Goal: Task Accomplishment & Management: Complete application form

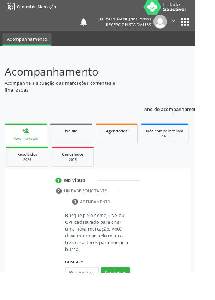
scroll to position [18, 0]
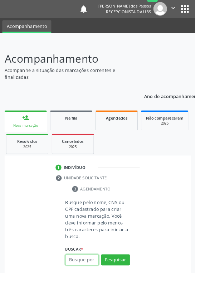
click at [94, 287] on input "text" at bounding box center [90, 286] width 37 height 12
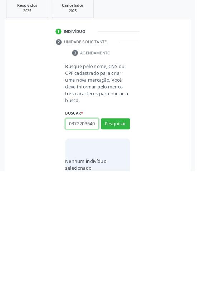
scroll to position [0, 1]
type input "03722036405"
click at [130, 247] on button "Pesquisar" at bounding box center [127, 248] width 32 height 12
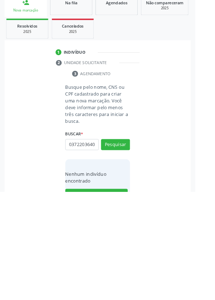
scroll to position [56, 0]
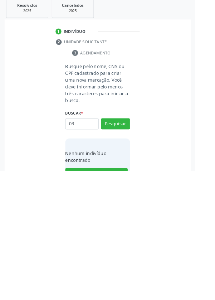
type input "0"
type input "700409743990950"
click at [128, 243] on button "Pesquisar" at bounding box center [127, 248] width 32 height 12
type input "700409743990950"
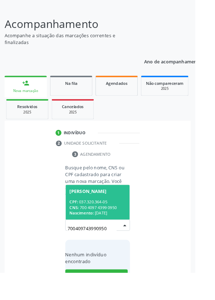
scroll to position [56, 0]
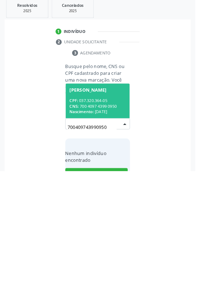
click at [108, 222] on div "CPF: 037.320.364-05" at bounding box center [108, 222] width 62 height 6
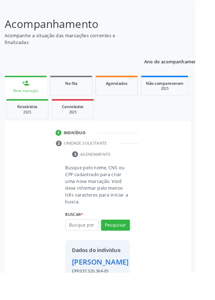
scroll to position [53, 0]
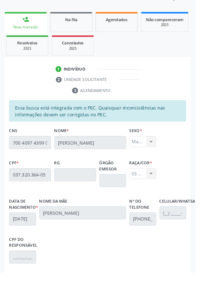
scroll to position [170, 0]
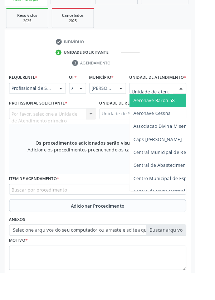
scroll to position [173, 0]
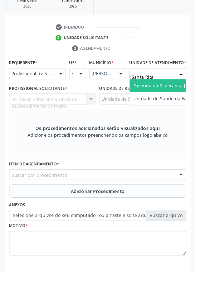
type input "Santa Rita"
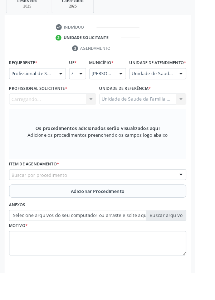
click at [53, 115] on div "Carregando... Nenhum resultado encontrado para: " " Não há nenhuma opção para s…" at bounding box center [58, 109] width 96 height 12
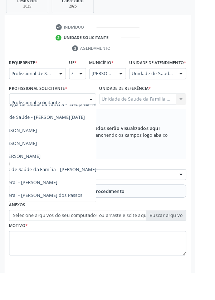
scroll to position [65, 54]
click at [91, 190] on span "Médico da Estratégia de Saúde da Família - [PERSON_NAME]" at bounding box center [33, 186] width 145 height 7
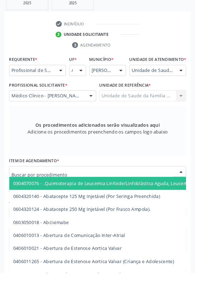
scroll to position [176, 0]
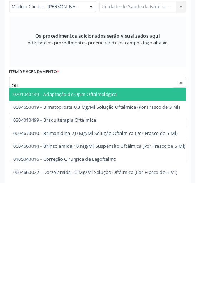
type input "Ofta"
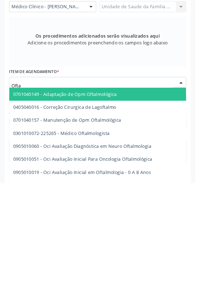
click at [123, 250] on span "0301010072-225265 - Médico Oftalmologista" at bounding box center [176, 245] width 333 height 14
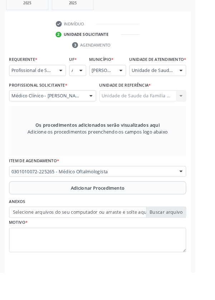
click at [62, 210] on button "Adicionar Procedimento" at bounding box center [107, 207] width 195 height 14
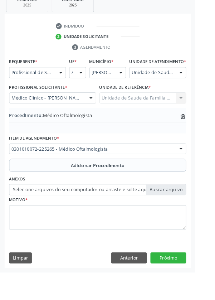
scroll to position [149, 0]
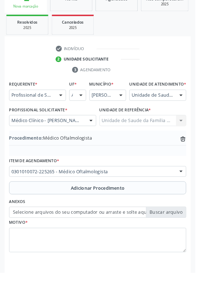
click at [59, 239] on label "Selecione arquivos do seu computador ou arraste e solte aqui" at bounding box center [107, 234] width 195 height 12
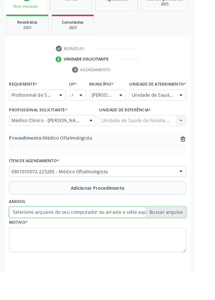
click at [59, 239] on input "Selecione arquivos do seu computador ou arraste e solte aqui" at bounding box center [107, 234] width 195 height 12
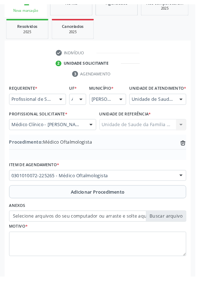
scroll to position [140, 0]
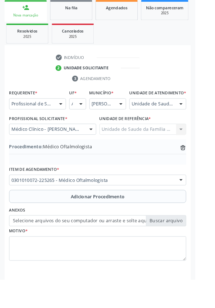
type input "C:\fakepath\17594197258156980512209355062616.jpg"
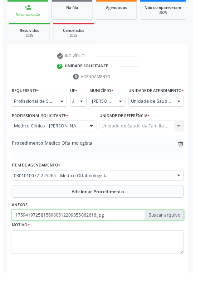
scroll to position [149, 0]
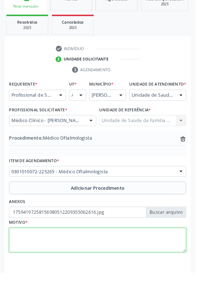
click at [42, 264] on textarea at bounding box center [107, 264] width 195 height 27
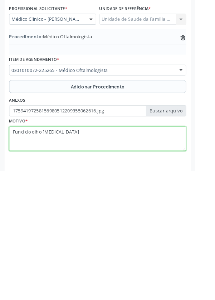
click at [44, 264] on textarea "Fund do olho [MEDICAL_DATA]" at bounding box center [107, 264] width 195 height 27
type textarea "Fund do olho, [MEDICAL_DATA]"
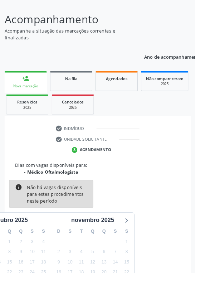
scroll to position [59, 0]
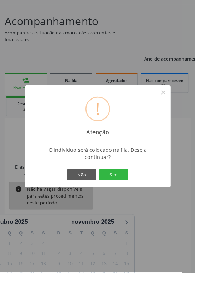
click at [136, 198] on button "Sim" at bounding box center [125, 192] width 32 height 12
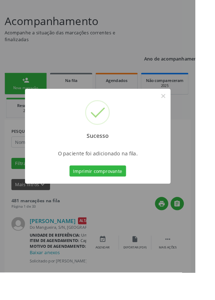
scroll to position [0, 0]
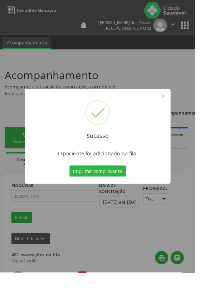
click at [113, 194] on button "Imprimir comprovante" at bounding box center [108, 188] width 62 height 12
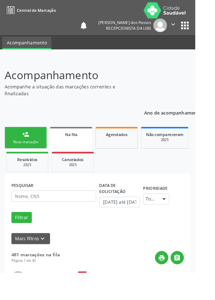
click at [22, 155] on div "Nova marcação" at bounding box center [28, 156] width 36 height 5
click at [19, 152] on link "person_add Nova marcação" at bounding box center [28, 152] width 47 height 24
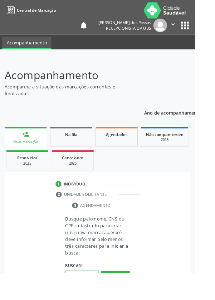
click at [90, 299] on input "text" at bounding box center [90, 304] width 37 height 12
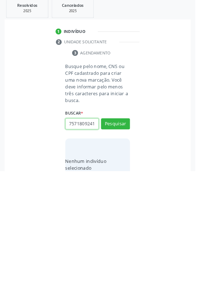
scroll to position [0, 1]
type input "75718092415"
click at [129, 247] on button "Pesquisar" at bounding box center [127, 248] width 32 height 12
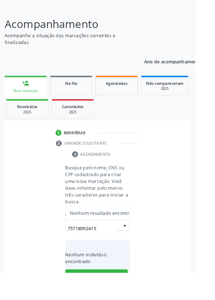
scroll to position [56, 0]
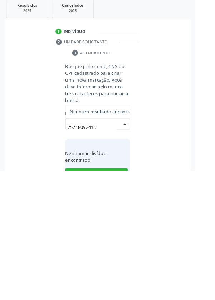
click at [109, 247] on input "75718092415" at bounding box center [101, 251] width 54 height 14
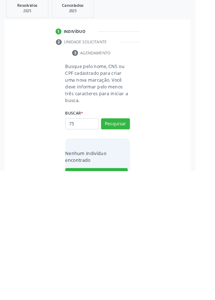
type input "7"
type input "708301737065360"
click at [128, 242] on button "Pesquisar" at bounding box center [127, 248] width 32 height 12
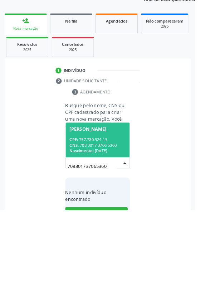
scroll to position [56, 0]
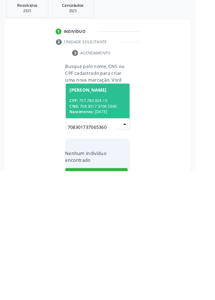
click at [104, 222] on div "CPF: 757.780.924-15" at bounding box center [108, 222] width 62 height 6
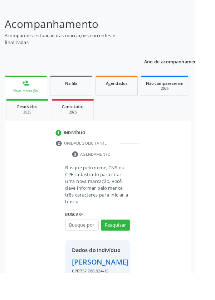
scroll to position [53, 0]
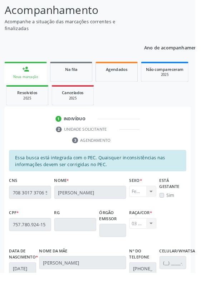
scroll to position [170, 0]
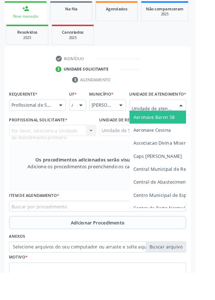
scroll to position [173, 0]
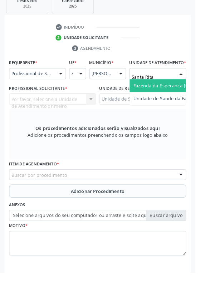
type input "Santa Rita"
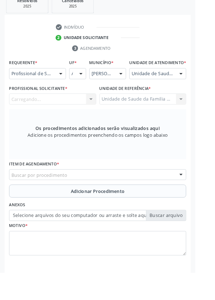
click at [54, 115] on div "Carregando... Nenhum resultado encontrado para: " " Não há nenhuma opção para s…" at bounding box center [58, 109] width 96 height 12
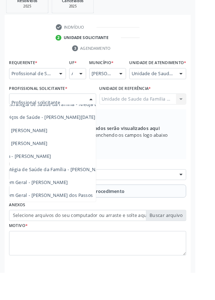
scroll to position [65, 44]
click at [97, 190] on span "Médico da Estratégia de Saúde da Família - [PERSON_NAME]" at bounding box center [43, 186] width 145 height 7
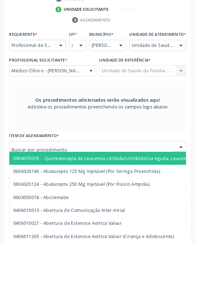
scroll to position [173, 0]
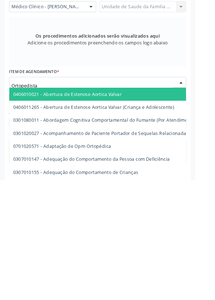
type input "Ortopedista"
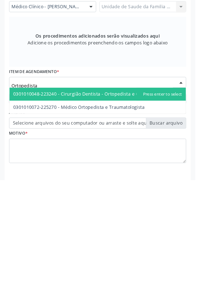
click at [154, 224] on span "0301010072-225270 - Médico Ortopedista e Traumatologista" at bounding box center [107, 220] width 194 height 14
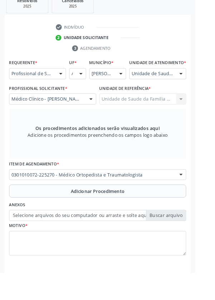
click at [48, 217] on button "Adicionar Procedimento" at bounding box center [107, 210] width 195 height 14
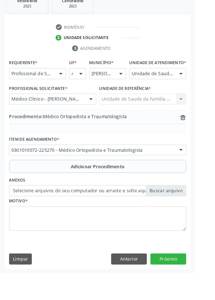
scroll to position [149, 0]
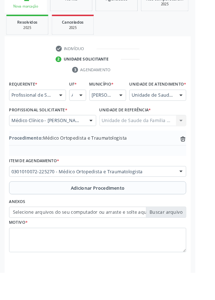
click at [56, 240] on label "Selecione arquivos do seu computador ou arraste e solte aqui" at bounding box center [107, 234] width 195 height 12
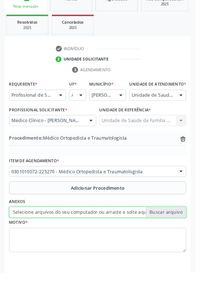
click at [56, 240] on input "Selecione arquivos do seu computador ou arraste e solte aqui" at bounding box center [107, 234] width 195 height 12
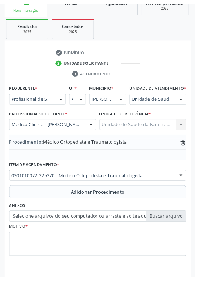
scroll to position [140, 0]
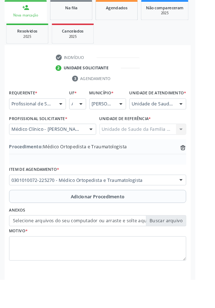
type input "C:\fakepath\17594202250624306556286564585727.jpg"
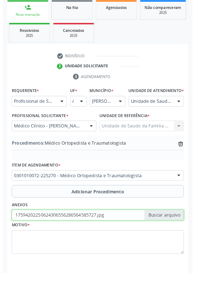
scroll to position [149, 0]
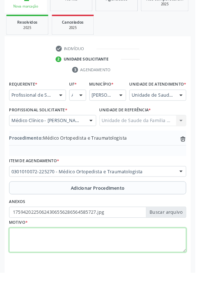
click at [100, 272] on textarea at bounding box center [107, 264] width 195 height 27
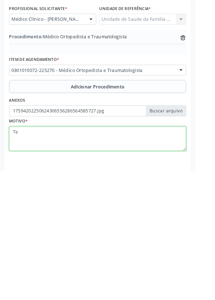
type textarea "T"
type textarea "Ombro D e [PERSON_NAME]"
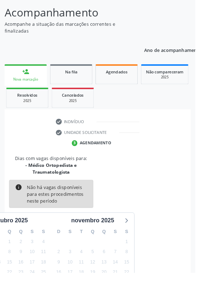
scroll to position [67, 0]
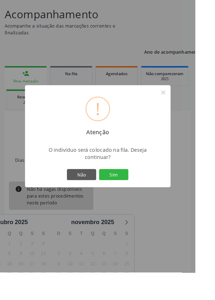
click at [132, 198] on button "Sim" at bounding box center [125, 192] width 32 height 12
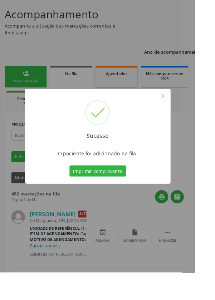
click at [112, 194] on button "Imprimir comprovante" at bounding box center [108, 188] width 62 height 12
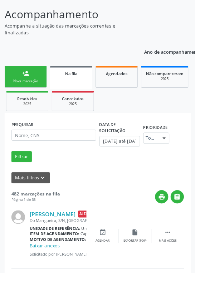
scroll to position [0, 0]
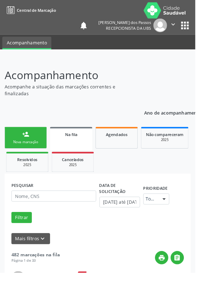
click at [29, 151] on div "person_add" at bounding box center [28, 148] width 8 height 8
click at [26, 155] on div "Nova marcação" at bounding box center [28, 156] width 36 height 5
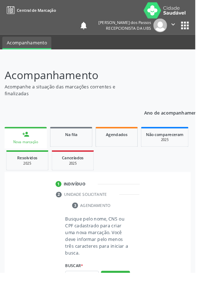
scroll to position [18, 0]
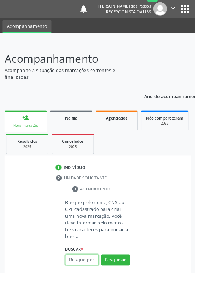
click at [94, 287] on input "text" at bounding box center [90, 286] width 37 height 12
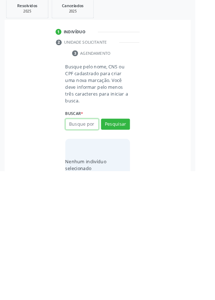
scroll to position [56, 0]
click at [82, 245] on input "text" at bounding box center [90, 248] width 37 height 12
type input "702505229754040"
click at [130, 247] on button "Pesquisar" at bounding box center [127, 248] width 32 height 12
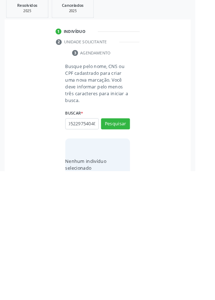
type input "702505229754040"
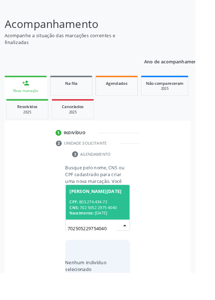
scroll to position [56, 0]
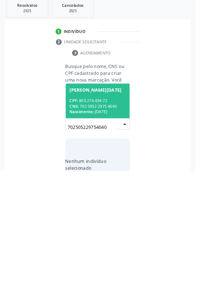
click at [100, 223] on div "CPF: 803.274.434-72" at bounding box center [108, 222] width 62 height 6
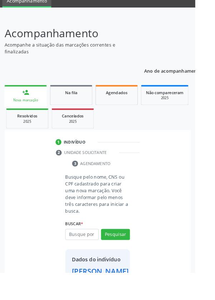
scroll to position [41, 0]
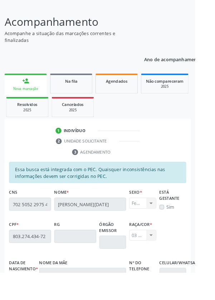
scroll to position [170, 0]
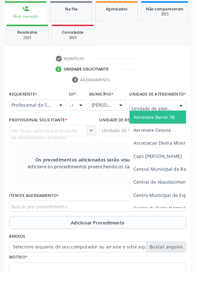
scroll to position [173, 0]
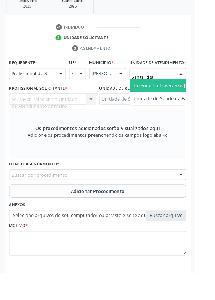
type input "Santa Rita"
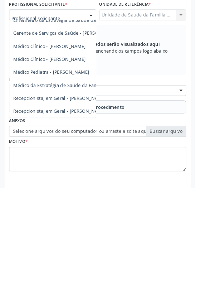
click at [79, 190] on span "Médico da Estratégia de Saúde da Família - [PERSON_NAME]" at bounding box center [87, 186] width 145 height 7
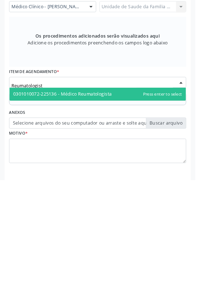
type input "Reumatologista"
click at [111, 209] on span "0301010072-225136 - Médico Reumatologista" at bounding box center [69, 205] width 108 height 7
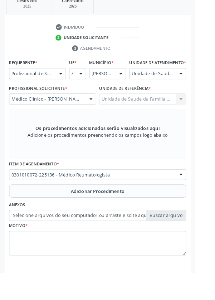
click at [57, 215] on button "Adicionar Procedimento" at bounding box center [107, 210] width 195 height 14
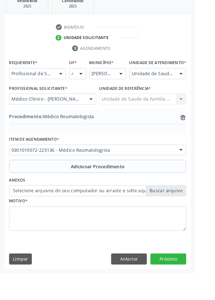
scroll to position [149, 0]
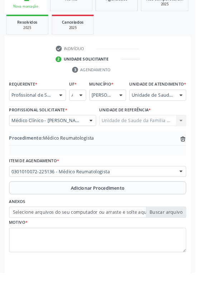
click at [84, 240] on label "Selecione arquivos do seu computador ou arraste e solte aqui" at bounding box center [107, 234] width 195 height 12
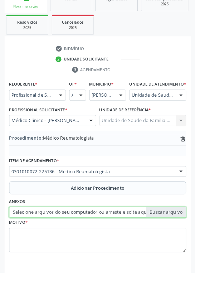
click at [84, 240] on input "Selecione arquivos do seu computador ou arraste e solte aqui" at bounding box center [107, 234] width 195 height 12
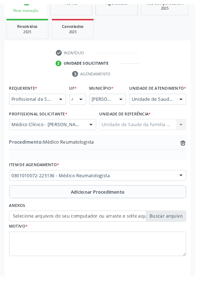
scroll to position [140, 0]
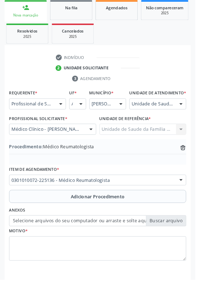
type input "C:\fakepath\17594204773365259771306818008170.jpg"
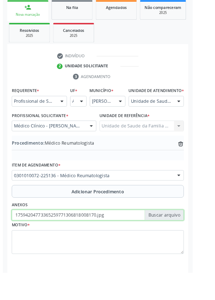
scroll to position [149, 0]
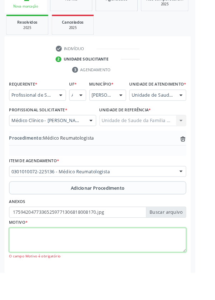
click at [35, 271] on textarea at bounding box center [107, 264] width 195 height 27
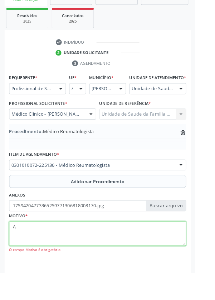
scroll to position [156, 0]
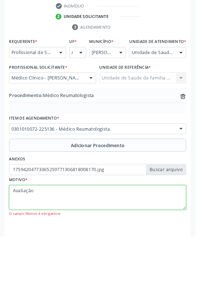
type textarea "Avaliação"
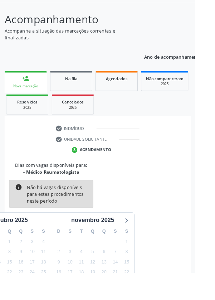
scroll to position [59, 0]
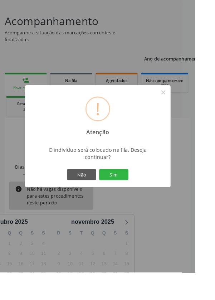
click at [137, 198] on button "Sim" at bounding box center [125, 192] width 32 height 12
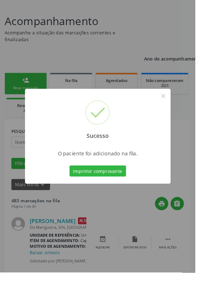
scroll to position [0, 0]
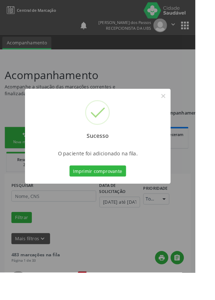
click at [119, 194] on button "Imprimir comprovante" at bounding box center [108, 188] width 62 height 12
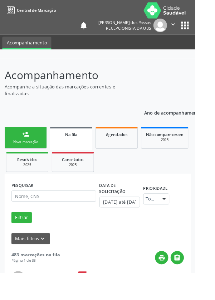
click at [20, 152] on link "person_add Nova marcação" at bounding box center [28, 152] width 47 height 24
click at [30, 154] on div "Nova marcação" at bounding box center [28, 156] width 36 height 5
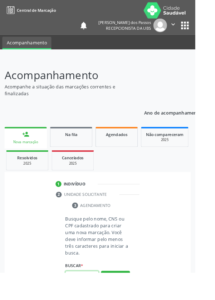
click at [91, 299] on input "text" at bounding box center [90, 304] width 37 height 12
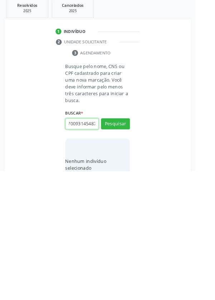
scroll to position [0, 13]
type input "700700931454873"
click at [125, 244] on button "Pesquisar" at bounding box center [127, 248] width 32 height 12
type input "700700931454873"
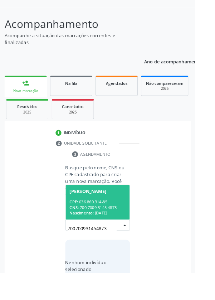
scroll to position [56, 0]
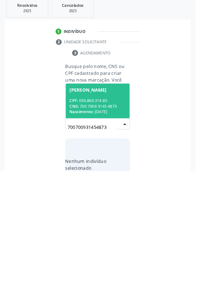
click at [111, 225] on div "CNS: 700 7009 3145 4873" at bounding box center [108, 228] width 62 height 6
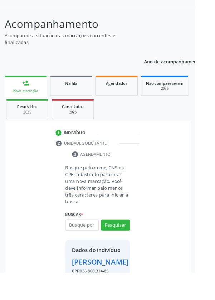
scroll to position [53, 0]
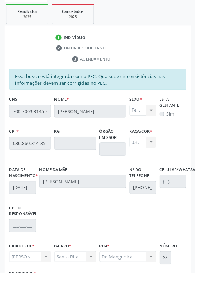
scroll to position [170, 0]
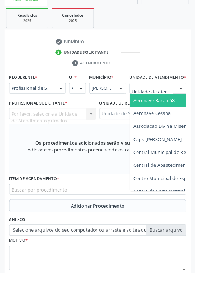
scroll to position [173, 0]
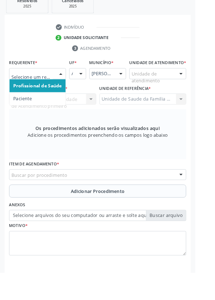
click at [24, 108] on span "Paciente" at bounding box center [25, 108] width 20 height 7
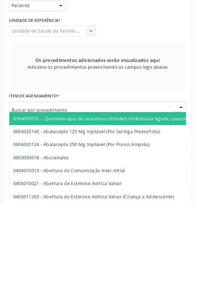
scroll to position [170, 0]
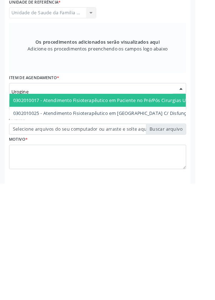
type input "Uroginen"
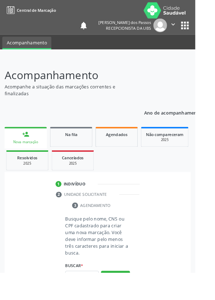
click at [89, 299] on input "text" at bounding box center [90, 304] width 37 height 12
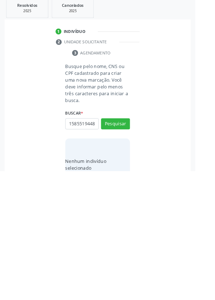
scroll to position [0, 1]
type input "15855194485"
click at [126, 248] on button "Pesquisar" at bounding box center [127, 248] width 32 height 12
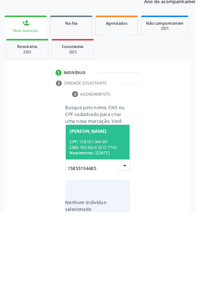
scroll to position [56, 0]
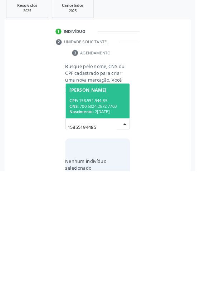
click at [99, 224] on div "CPF: 158.551.944-85" at bounding box center [108, 222] width 62 height 6
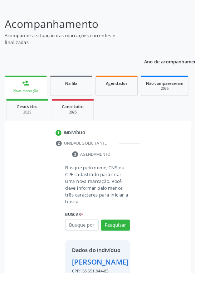
scroll to position [53, 0]
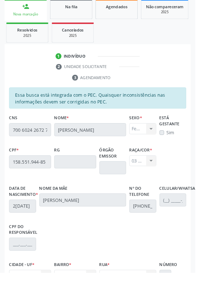
scroll to position [170, 0]
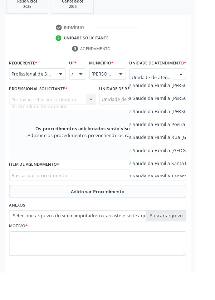
scroll to position [416, 30]
click at [187, 183] on span "Unidade de Saude da Familia Santa Rita Maria do C A [PERSON_NAME]" at bounding box center [202, 179] width 170 height 7
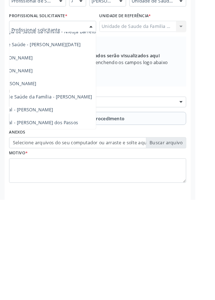
scroll to position [172, 0]
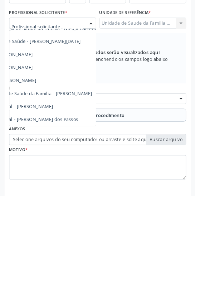
click at [82, 190] on span "Médico da Estratégia de Saúde da Família - [PERSON_NAME]" at bounding box center [28, 186] width 145 height 7
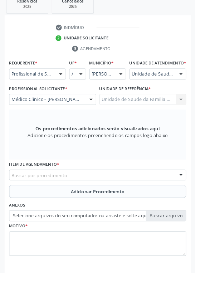
click at [78, 199] on div "Buscar por procedimento" at bounding box center [107, 193] width 195 height 12
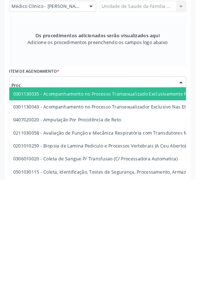
type input "Proct"
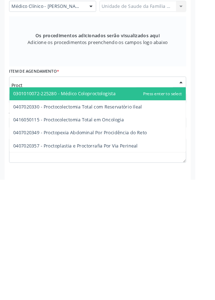
click at [147, 208] on span "0301010072-225280 - Médico Coloproctologista" at bounding box center [107, 206] width 194 height 14
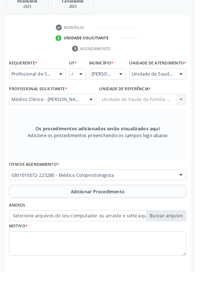
click at [60, 212] on button "Adicionar Procedimento" at bounding box center [107, 211] width 195 height 14
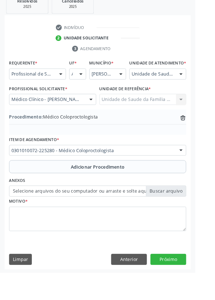
scroll to position [149, 0]
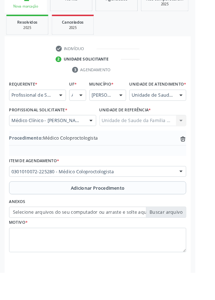
click at [92, 240] on label "Selecione arquivos do seu computador ou arraste e solte aqui" at bounding box center [107, 234] width 195 height 12
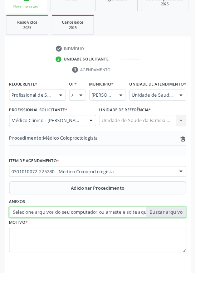
click at [92, 240] on input "Selecione arquivos do seu computador ou arraste e solte aqui" at bounding box center [107, 234] width 195 height 12
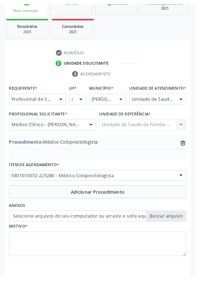
scroll to position [140, 0]
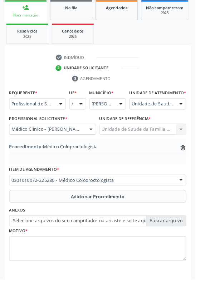
type input "C:\fakepath\175942110664866160587922320345.jpg"
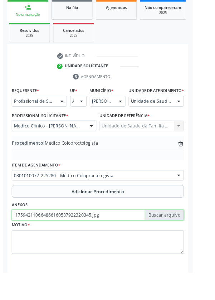
scroll to position [149, 0]
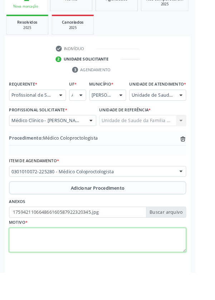
click at [29, 264] on textarea at bounding box center [107, 264] width 195 height 27
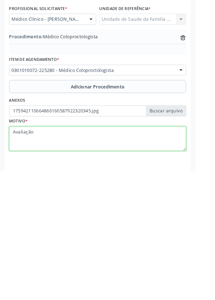
type textarea "Avaliação"
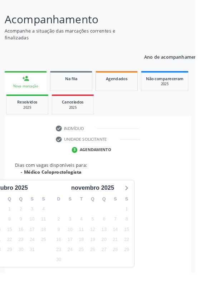
scroll to position [59, 0]
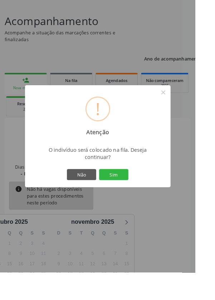
click at [134, 198] on button "Sim" at bounding box center [125, 192] width 32 height 12
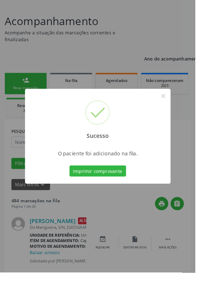
scroll to position [0, 0]
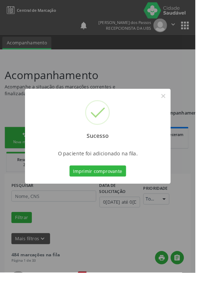
click at [106, 194] on button "Imprimir comprovante" at bounding box center [108, 188] width 62 height 12
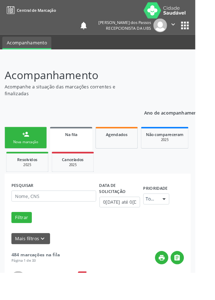
click at [21, 152] on link "person_add Nova marcação" at bounding box center [28, 152] width 47 height 24
click at [22, 156] on div "Nova marcação" at bounding box center [28, 156] width 36 height 5
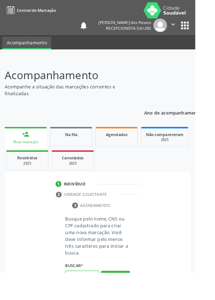
click at [92, 299] on input "text" at bounding box center [90, 304] width 37 height 12
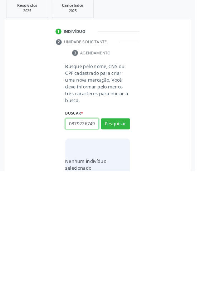
scroll to position [0, 1]
type input "08792267491"
click at [126, 246] on button "Pesquisar" at bounding box center [127, 248] width 32 height 12
type input "08792267491"
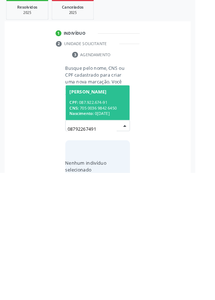
scroll to position [56, 0]
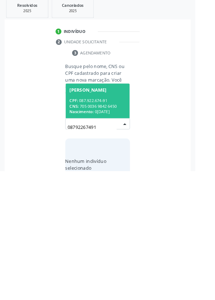
click at [103, 220] on div "CPF: 087.922.674-91" at bounding box center [108, 222] width 62 height 6
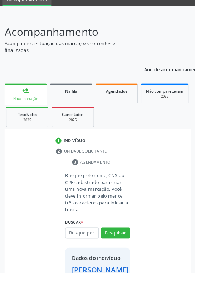
scroll to position [41, 0]
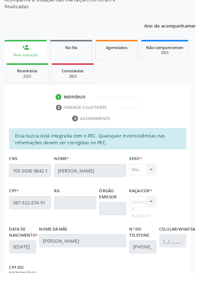
scroll to position [170, 0]
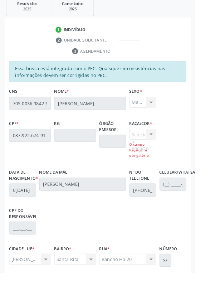
click at [158, 146] on div "Selecione a Raça/cor 01 - Branca 02 - Preta 04 - Amarela 03 - Parda 05 - Indíge…" at bounding box center [157, 158] width 30 height 33
click at [168, 144] on div "Selecione a Raça/cor 01 - Branca 02 - Preta 04 - Amarela 03 - Parda 05 - Indíge…" at bounding box center [157, 158] width 30 height 33
click at [153, 145] on div "Selecione a Raça/cor 01 - Branca 02 - Preta 04 - Amarela 03 - Parda 05 - Indíge…" at bounding box center [157, 158] width 30 height 33
click at [155, 149] on div "Selecione a Raça/cor 01 - Branca 02 - Preta 04 - Amarela 03 - Parda 05 - Indíge…" at bounding box center [157, 158] width 30 height 33
click at [155, 148] on div "Selecione a Raça/cor 01 - Branca 02 - Preta 04 - Amarela 03 - Parda 05 - Indíge…" at bounding box center [157, 158] width 30 height 33
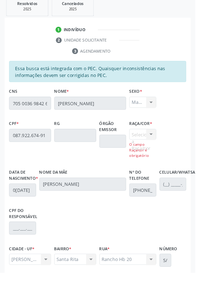
click at [154, 148] on div "Selecione a Raça/cor 01 - Branca 02 - Preta 04 - Amarela 03 - Parda 05 - Indíge…" at bounding box center [157, 158] width 30 height 33
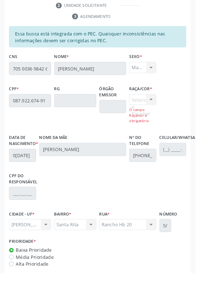
scroll to position [219, 0]
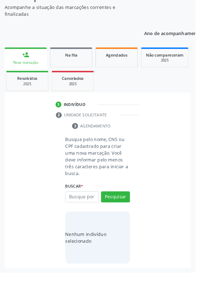
scroll to position [56, 0]
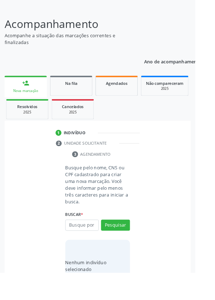
click at [17, 299] on div "Busque pelo nome, CNS ou CPF cadastrado para criar uma nova marcação. Você deve…" at bounding box center [107, 251] width 195 height 140
click at [91, 249] on input "text" at bounding box center [90, 248] width 37 height 12
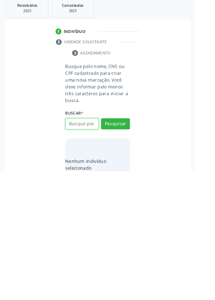
click at [83, 248] on input "text" at bounding box center [90, 248] width 37 height 12
click at [83, 245] on input "text" at bounding box center [90, 248] width 37 height 12
type input "704604107346724"
click at [128, 246] on button "Pesquisar" at bounding box center [127, 248] width 32 height 12
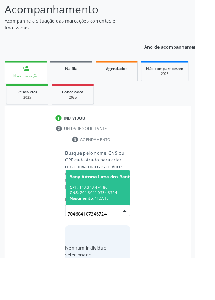
scroll to position [56, 0]
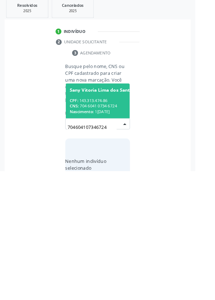
click at [101, 232] on span "Nascimento:" at bounding box center [90, 235] width 26 height 6
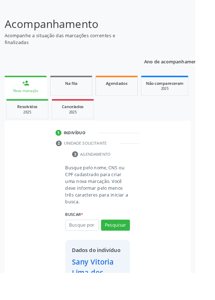
scroll to position [53, 0]
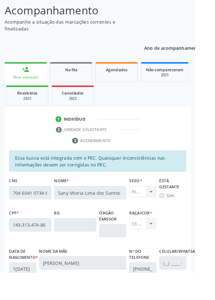
scroll to position [170, 0]
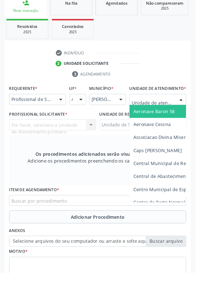
scroll to position [173, 0]
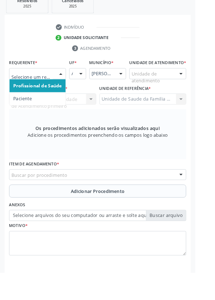
click at [23, 108] on span "Paciente" at bounding box center [25, 108] width 20 height 7
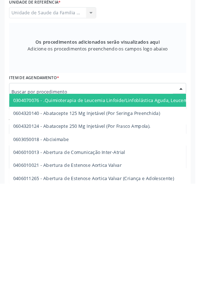
scroll to position [170, 0]
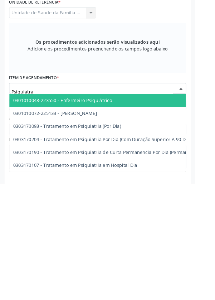
type input "Psiquiatra"
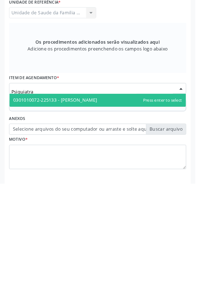
click at [96, 200] on input "Psiquiatra" at bounding box center [102, 199] width 178 height 14
click at [96, 208] on span "0301010072-225133 - Médico Psiquiatra" at bounding box center [61, 208] width 92 height 7
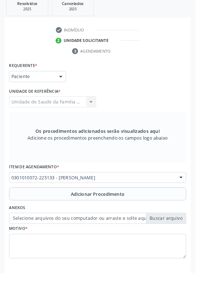
click at [60, 215] on button "Adicionar Procedimento" at bounding box center [107, 213] width 195 height 14
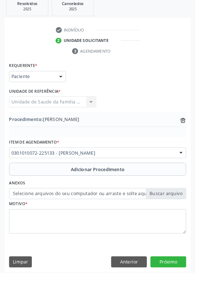
scroll to position [142, 0]
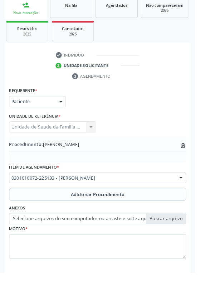
click at [68, 239] on label "Selecione arquivos do seu computador ou arraste e solte aqui" at bounding box center [107, 240] width 195 height 12
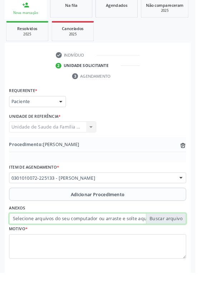
click at [68, 239] on input "Selecione arquivos do seu computador ou arraste e solte aqui" at bounding box center [107, 240] width 195 height 12
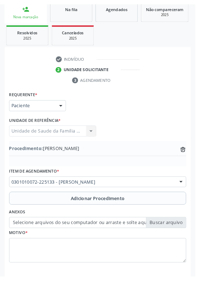
scroll to position [133, 0]
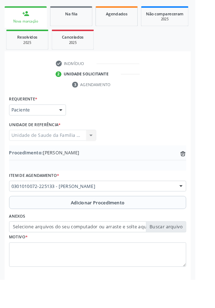
type input "C:\fakepath\17594229058554538778720473024213.jpg"
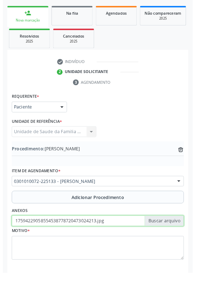
scroll to position [142, 0]
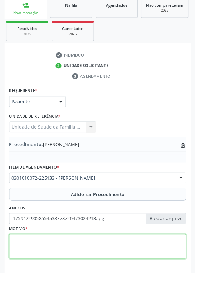
click at [53, 266] on textarea at bounding box center [107, 271] width 195 height 27
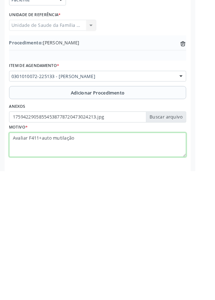
type textarea "Avaliar F411+auto mutilação"
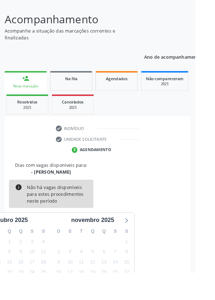
scroll to position [59, 0]
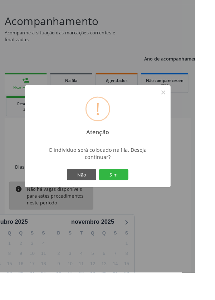
click at [134, 198] on button "Sim" at bounding box center [125, 192] width 32 height 12
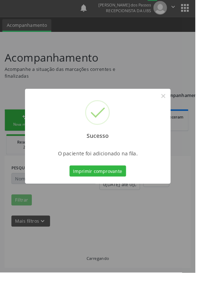
scroll to position [0, 0]
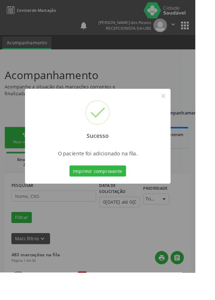
click at [111, 194] on button "Imprimir comprovante" at bounding box center [108, 188] width 62 height 12
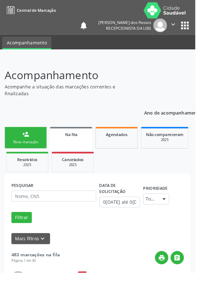
click at [20, 156] on div "Nova marcação" at bounding box center [28, 156] width 36 height 5
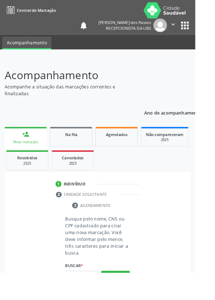
click at [26, 154] on div "Nova marcação" at bounding box center [28, 156] width 36 height 5
click at [83, 299] on input "text" at bounding box center [90, 304] width 37 height 12
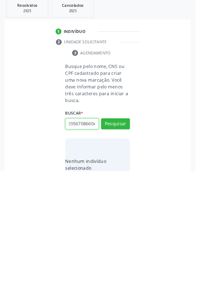
scroll to position [0, 13]
type input "708205670866043"
click at [130, 243] on button "Pesquisar" at bounding box center [127, 248] width 32 height 12
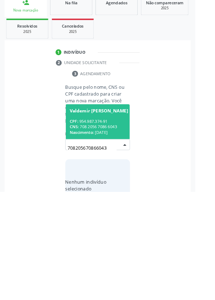
scroll to position [56, 0]
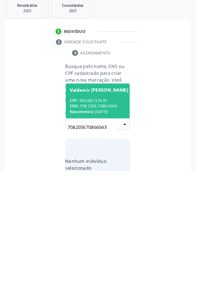
click at [102, 232] on span "Nascimento:" at bounding box center [90, 235] width 26 height 6
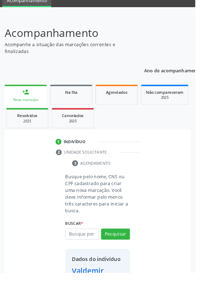
scroll to position [41, 0]
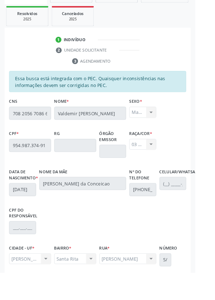
scroll to position [170, 0]
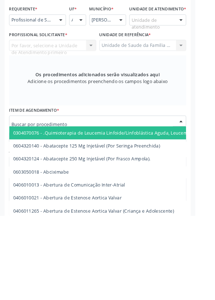
scroll to position [169, 0]
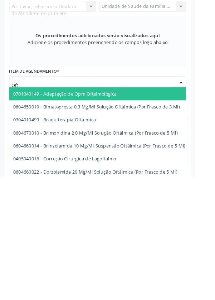
type input "Ofta"
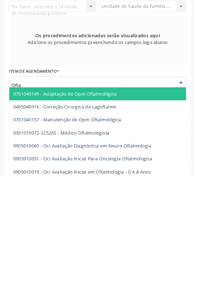
click at [118, 255] on span "0301010072-225265 - Médico Oftalmologista" at bounding box center [68, 251] width 106 height 7
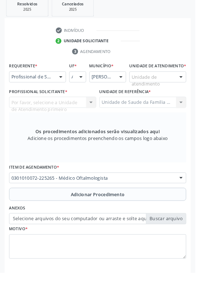
click at [91, 218] on span "Adicionar Procedimento" at bounding box center [107, 214] width 59 height 8
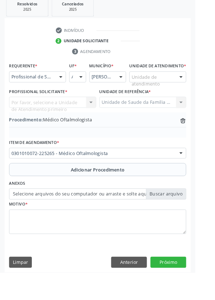
scroll to position [149, 0]
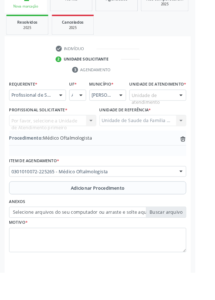
click at [53, 240] on label "Selecione arquivos do seu computador ou arraste e solte aqui" at bounding box center [107, 234] width 195 height 12
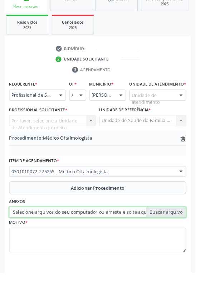
click at [53, 240] on input "Selecione arquivos do seu computador ou arraste e solte aqui" at bounding box center [107, 234] width 195 height 12
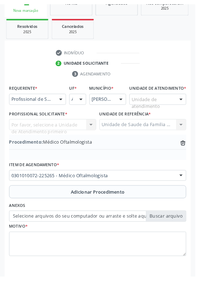
scroll to position [140, 0]
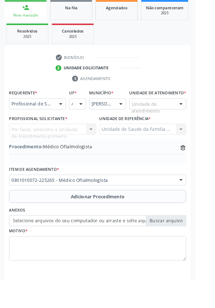
type input "C:\fakepath\17594232867621534183899747318304.jpg"
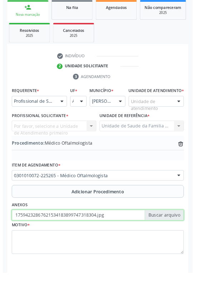
scroll to position [149, 0]
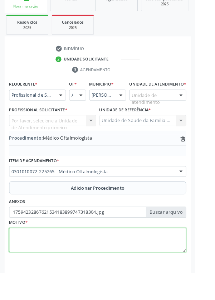
click at [74, 276] on textarea at bounding box center [107, 264] width 195 height 27
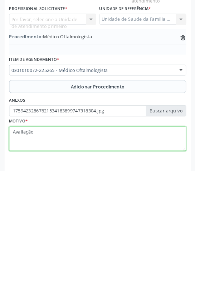
type textarea "Avaliação"
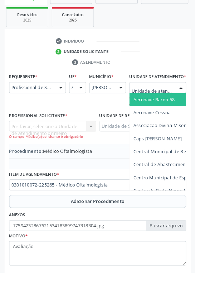
scroll to position [166, 0]
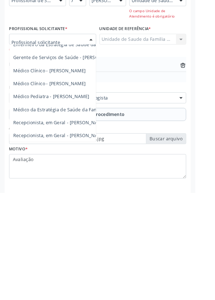
click at [78, 211] on span "Médico da Estratégia de Saúde da Família - [PERSON_NAME]" at bounding box center [87, 208] width 145 height 7
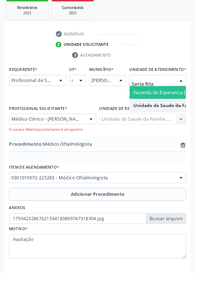
type input "Santa Rita"
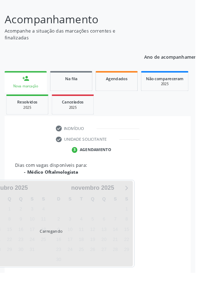
scroll to position [97, 0]
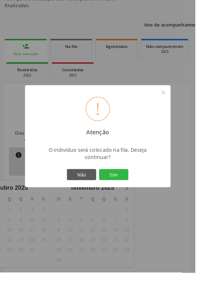
click at [140, 198] on button "Sim" at bounding box center [125, 192] width 32 height 12
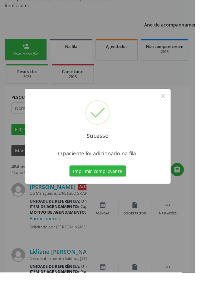
scroll to position [0, 0]
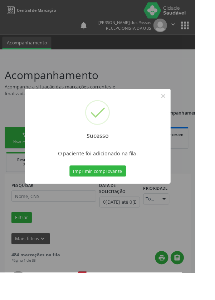
click at [111, 194] on button "Imprimir comprovante" at bounding box center [108, 188] width 62 height 12
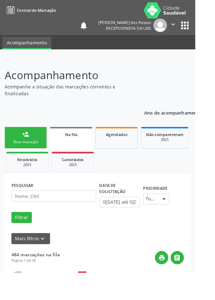
click at [26, 151] on div "person_add" at bounding box center [28, 148] width 8 height 8
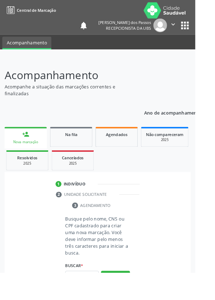
click at [26, 152] on link "person_add Nova marcação" at bounding box center [28, 152] width 47 height 24
click at [89, 299] on input "text" at bounding box center [90, 304] width 37 height 12
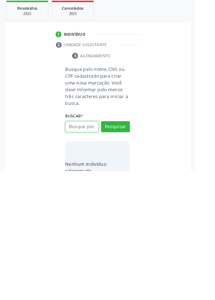
scroll to position [56, 0]
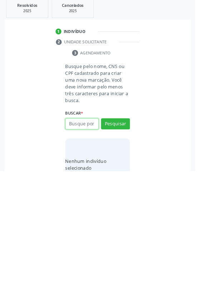
click at [81, 250] on input "text" at bounding box center [90, 248] width 37 height 12
type input "07415428463"
click at [124, 246] on button "Pesquisar" at bounding box center [127, 248] width 32 height 12
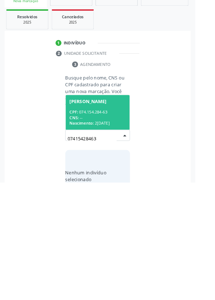
scroll to position [56, 0]
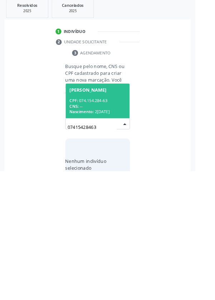
click at [98, 222] on div "CPF: 074.154.284-63" at bounding box center [108, 222] width 62 height 6
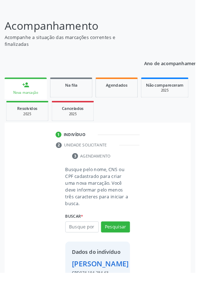
scroll to position [53, 0]
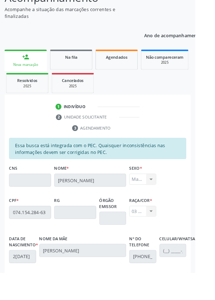
scroll to position [170, 0]
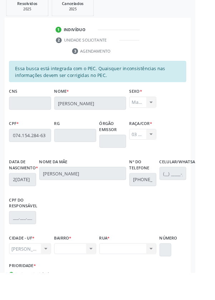
click at [94, 278] on div "Nenhum resultado encontrado para: " " Não há nenhuma opção para ser exibida." at bounding box center [83, 274] width 46 height 12
click at [95, 278] on div "Nenhum resultado encontrado para: " " Não há nenhuma opção para ser exibida." at bounding box center [83, 274] width 46 height 12
click at [89, 279] on div "Nenhum resultado encontrado para: " " Não há nenhuma opção para ser exibida." at bounding box center [83, 274] width 46 height 12
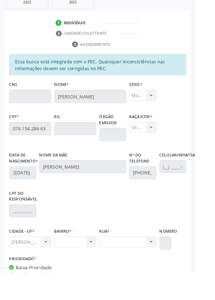
scroll to position [208, 0]
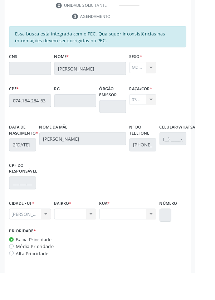
click at [49, 238] on div "Marechal Deodoro - AL Marechal Deodoro - AL Nenhum resultado encontrado para: "…" at bounding box center [33, 236] width 46 height 12
click at [96, 235] on div "Nenhum resultado encontrado para: " " Não há nenhuma opção para ser exibida." at bounding box center [83, 236] width 46 height 12
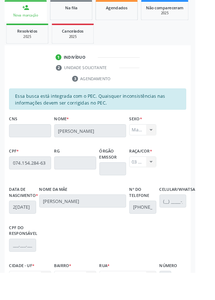
scroll to position [0, 0]
